Goal: Navigation & Orientation: Find specific page/section

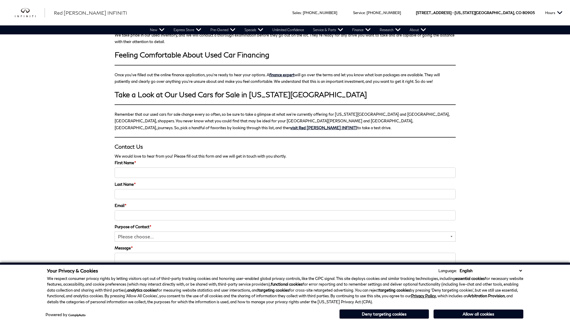
scroll to position [0, 1]
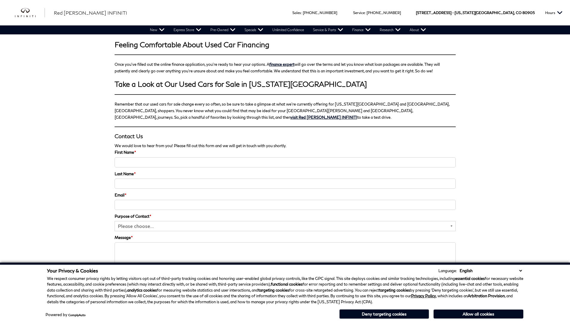
scroll to position [915, 0]
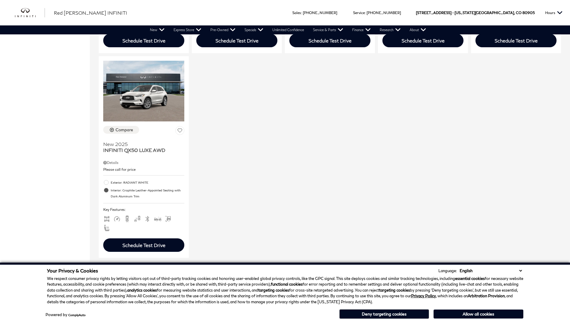
scroll to position [866, 0]
